Goal: Task Accomplishment & Management: Manage account settings

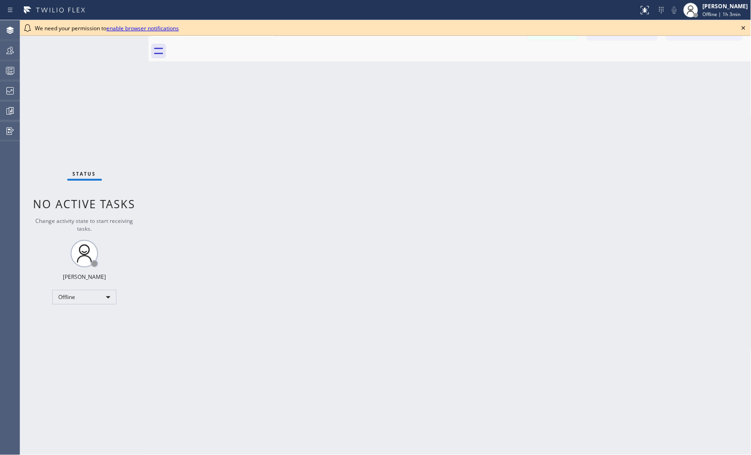
click at [745, 29] on icon at bounding box center [744, 28] width 4 height 4
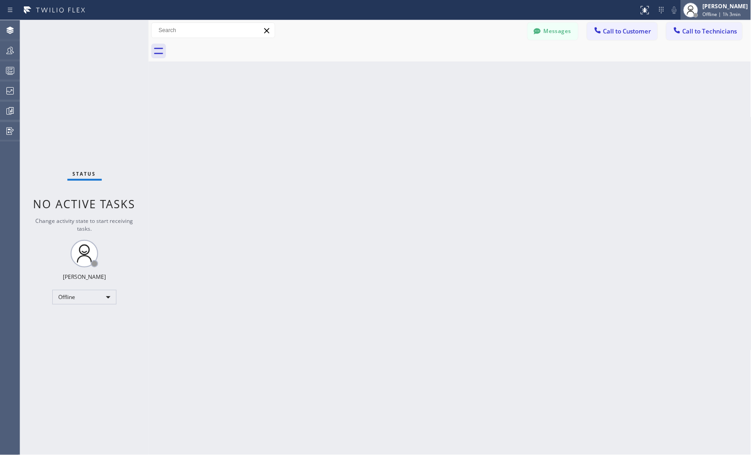
click at [736, 17] on div "Offline | 1h 3min" at bounding box center [725, 14] width 45 height 6
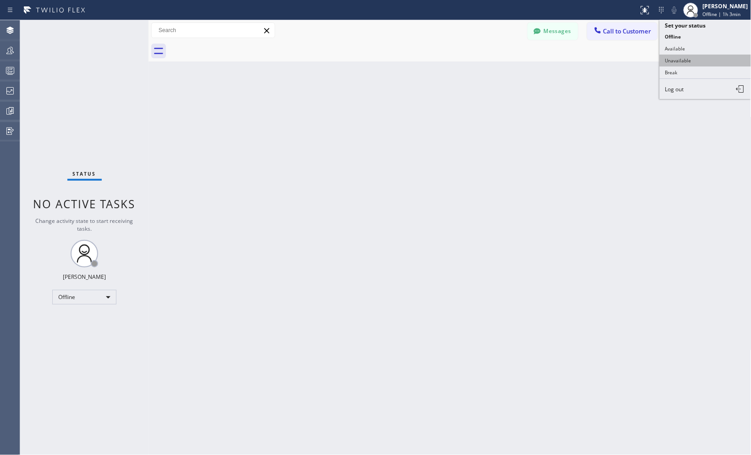
click at [687, 61] on button "Unavailable" at bounding box center [706, 61] width 92 height 12
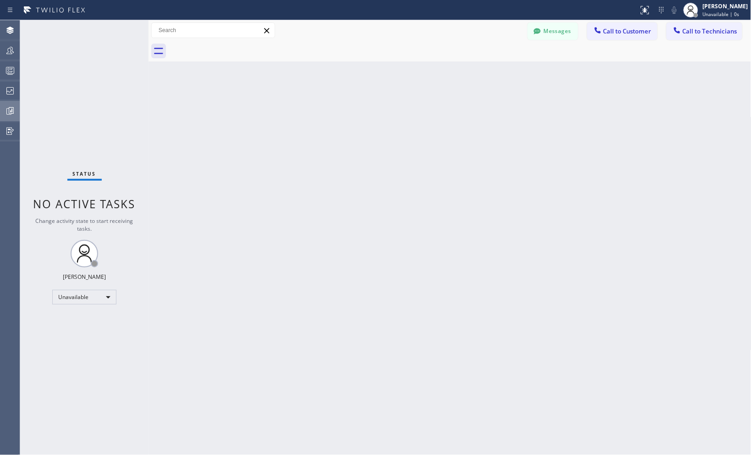
click at [12, 115] on icon at bounding box center [10, 110] width 11 height 11
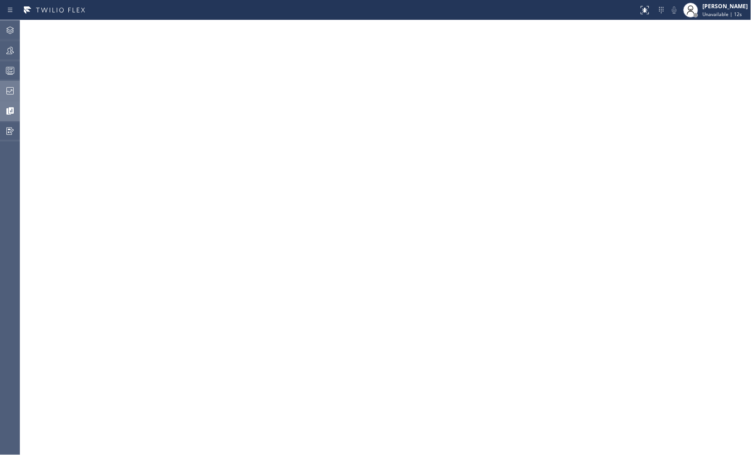
click at [11, 94] on icon at bounding box center [9, 90] width 7 height 7
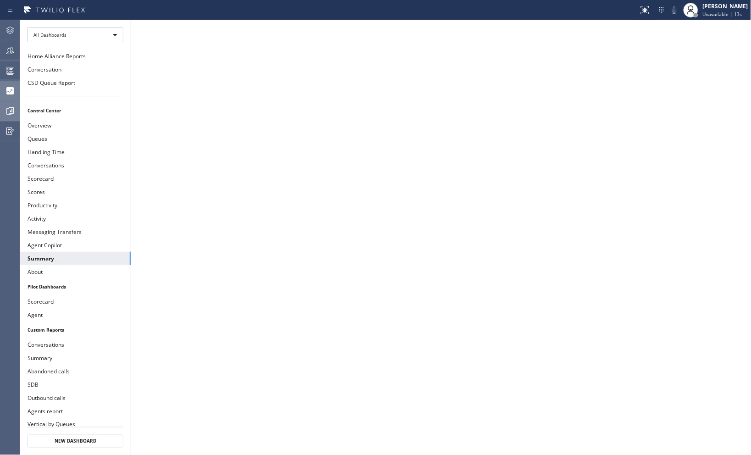
drag, startPoint x: 52, startPoint y: 84, endPoint x: 53, endPoint y: 90, distance: 5.6
click at [52, 84] on button "CSD Queue Report" at bounding box center [75, 82] width 111 height 13
click at [17, 108] on div at bounding box center [10, 110] width 20 height 11
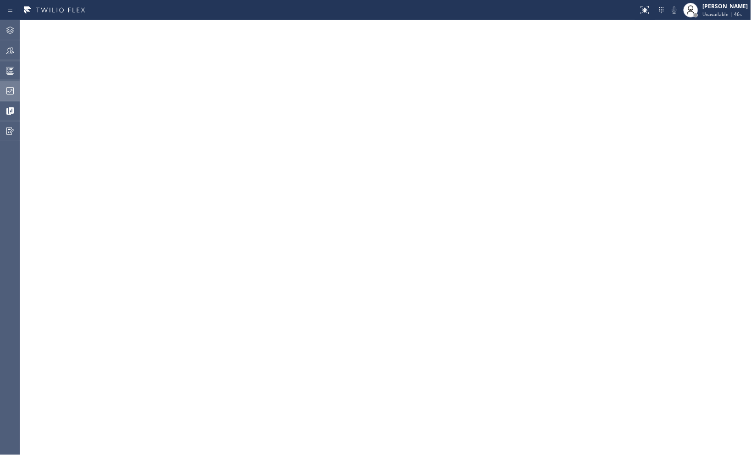
click at [9, 88] on icon at bounding box center [10, 90] width 11 height 11
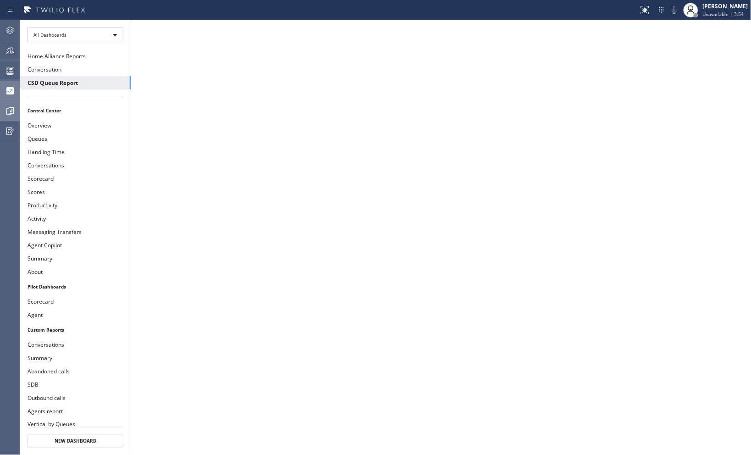
click at [12, 113] on icon at bounding box center [10, 110] width 11 height 11
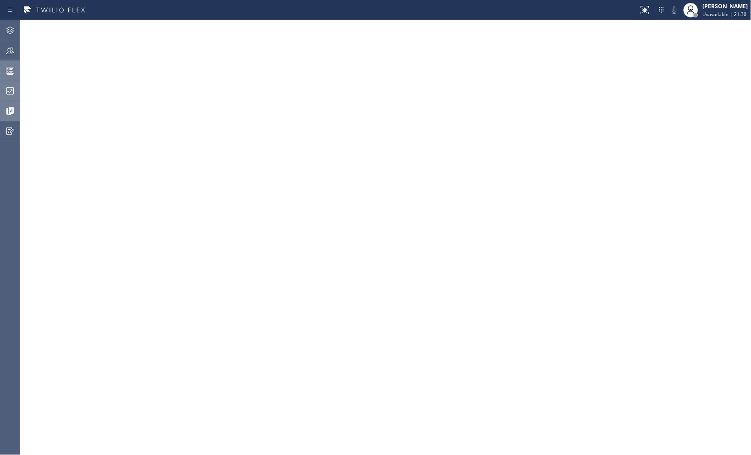
click at [11, 72] on icon at bounding box center [10, 70] width 11 height 11
click at [9, 93] on icon at bounding box center [10, 90] width 11 height 11
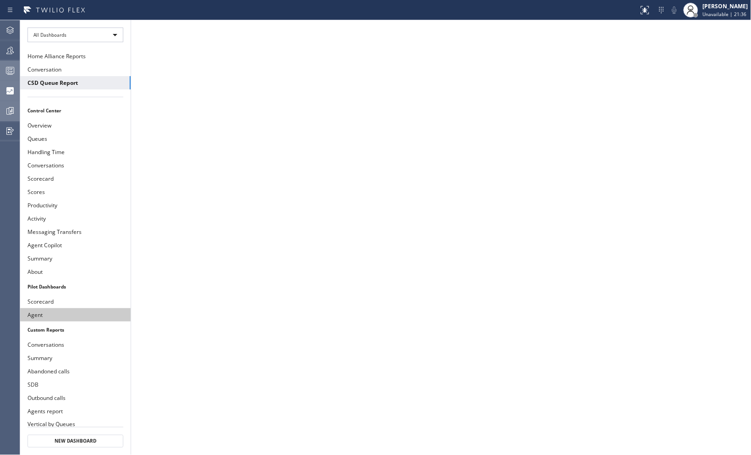
click at [49, 313] on button "Agent" at bounding box center [75, 314] width 111 height 13
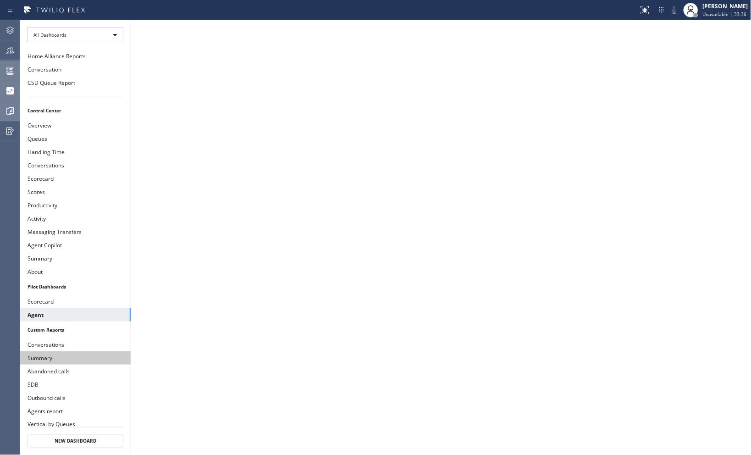
click at [42, 356] on button "Summary" at bounding box center [75, 357] width 111 height 13
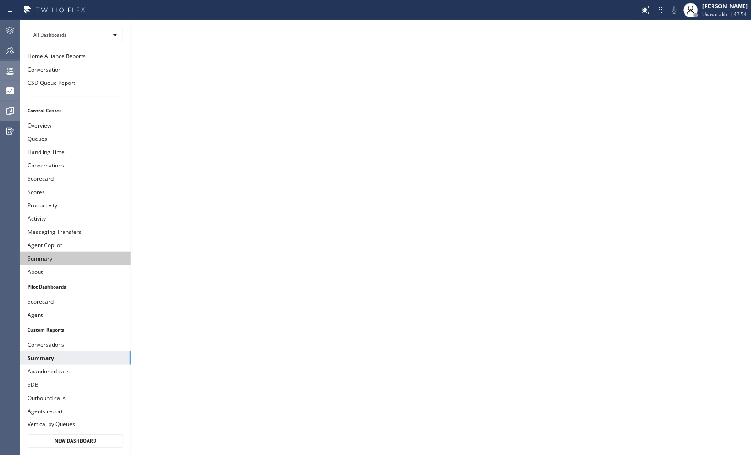
click at [40, 259] on button "Summary" at bounding box center [75, 258] width 111 height 13
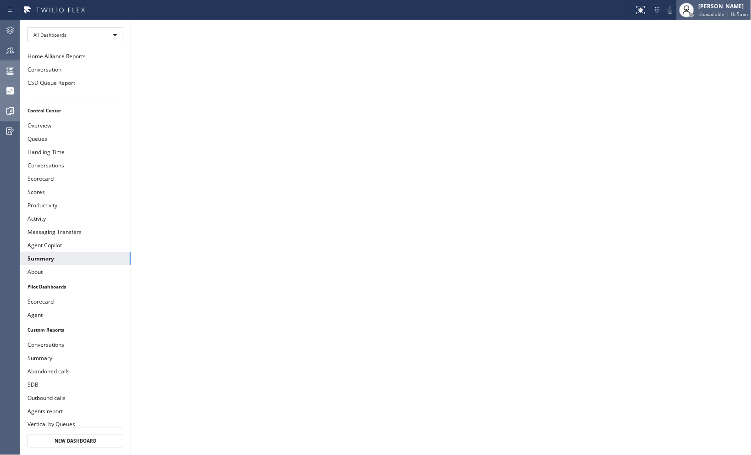
click at [704, 8] on div "Joseph Ray Abcede" at bounding box center [724, 6] width 50 height 8
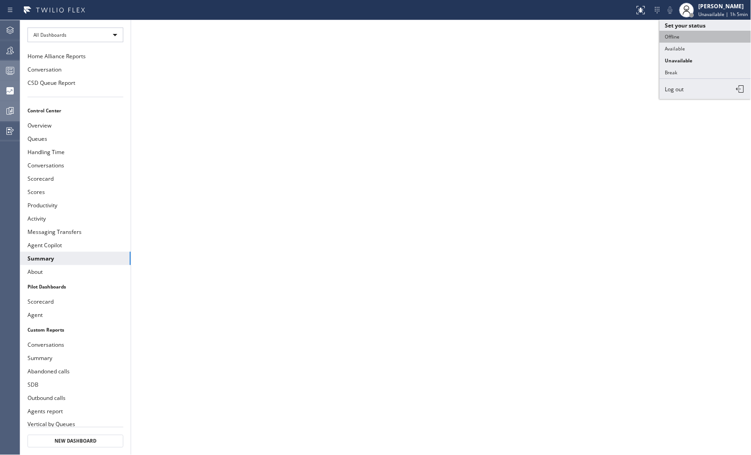
click at [686, 35] on button "Offline" at bounding box center [706, 37] width 92 height 12
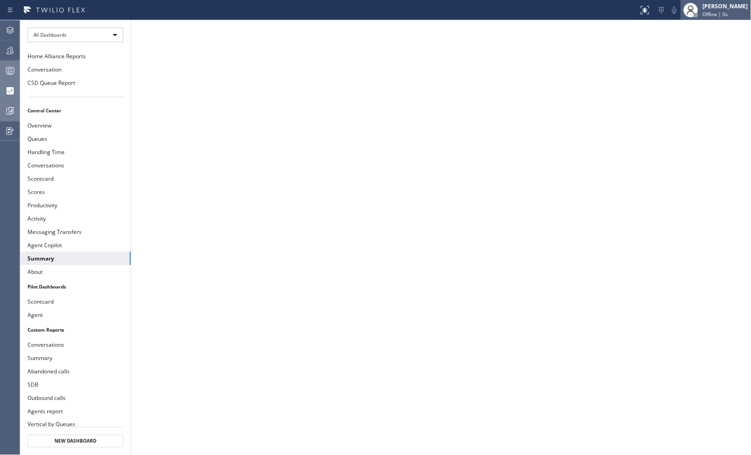
click at [722, 12] on div "Offline | 0s" at bounding box center [725, 14] width 45 height 6
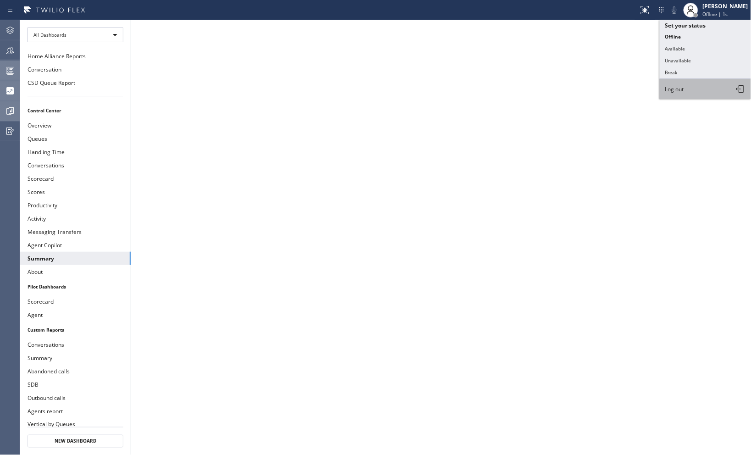
click at [677, 91] on span "Log out" at bounding box center [674, 89] width 19 height 8
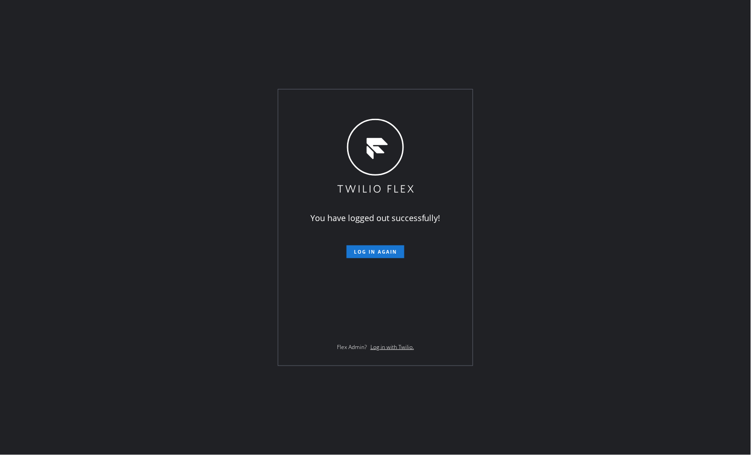
click at [631, 121] on div "You have logged out successfully! Log in again Flex Admin? Log in with Twilio." at bounding box center [375, 227] width 751 height 455
